Goal: Task Accomplishment & Management: Manage account settings

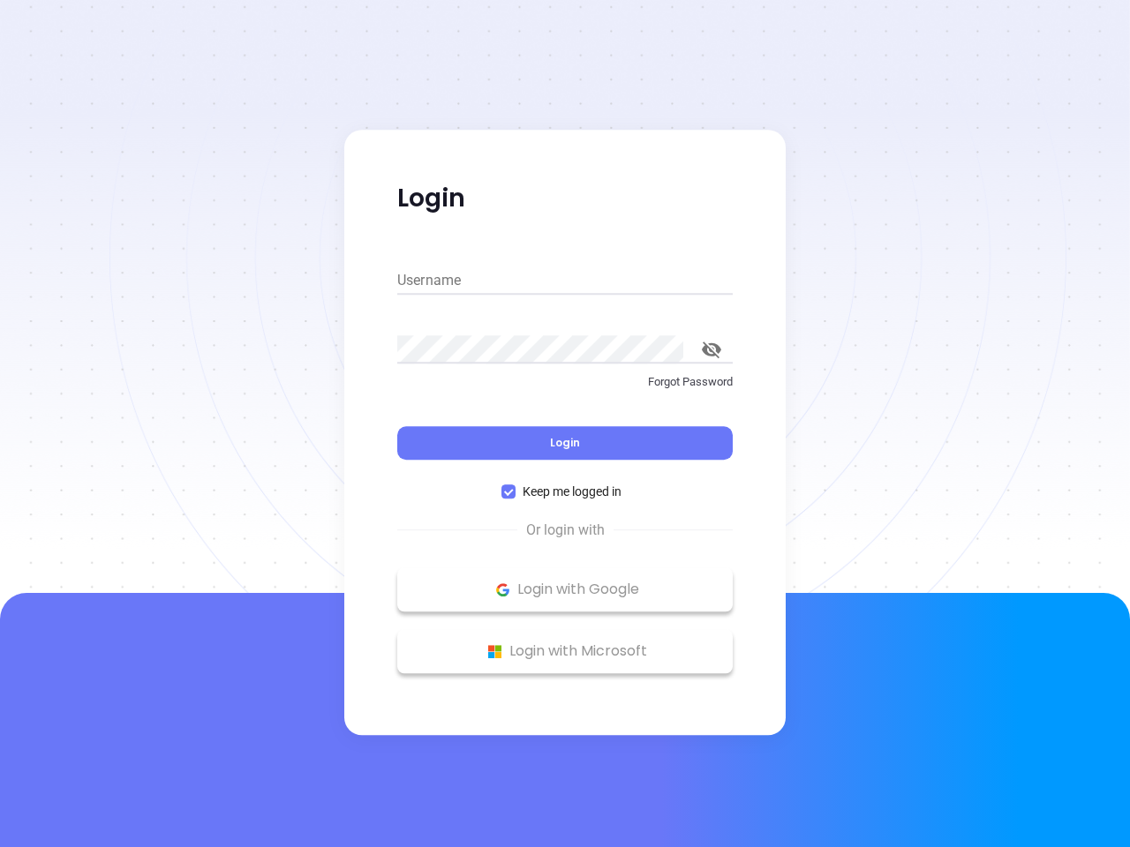
click at [565, 424] on div "Login" at bounding box center [564, 432] width 335 height 55
click at [565, 281] on input "Username" at bounding box center [564, 281] width 335 height 28
click at [712, 350] on icon "toggle password visibility" at bounding box center [711, 350] width 19 height 17
click at [565, 443] on span "Login" at bounding box center [565, 442] width 30 height 15
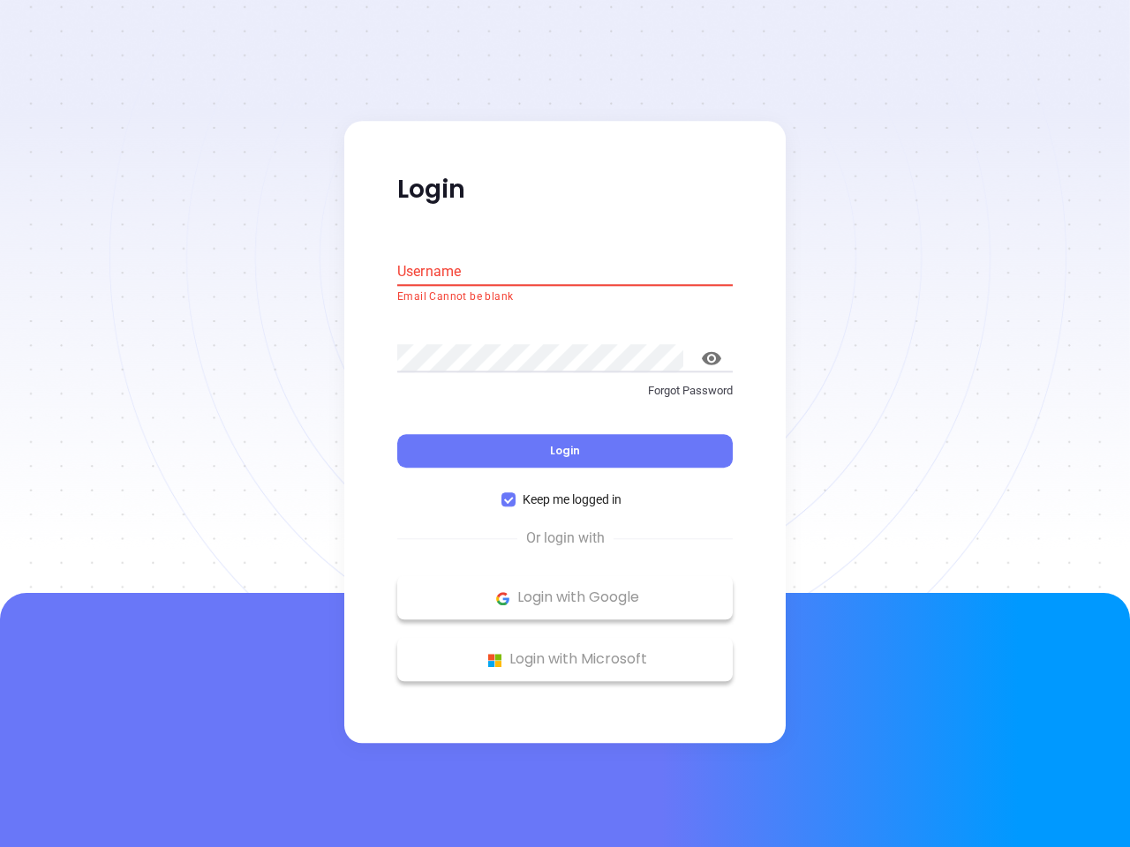
click at [565, 492] on span "Keep me logged in" at bounding box center [572, 500] width 113 height 19
click at [516, 493] on input "Keep me logged in" at bounding box center [508, 500] width 14 height 14
checkbox input "false"
click at [565, 590] on p "Login with Google" at bounding box center [565, 598] width 318 height 26
click at [565, 652] on p "Login with Microsoft" at bounding box center [565, 660] width 318 height 26
